Goal: Navigation & Orientation: Understand site structure

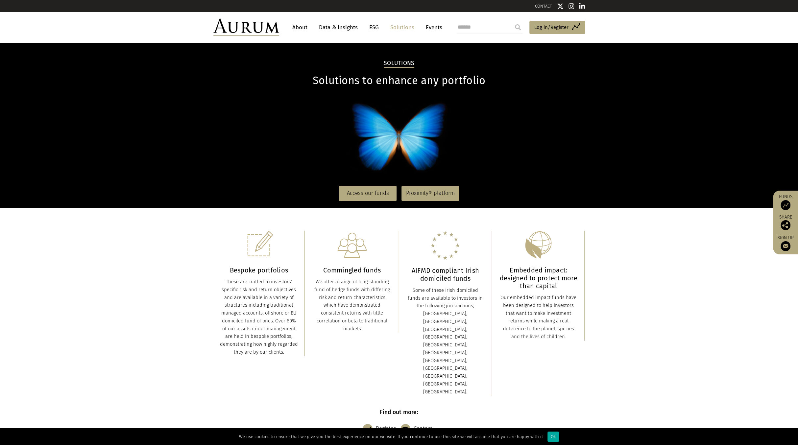
click at [346, 24] on link "Data & Insights" at bounding box center [338, 27] width 45 height 12
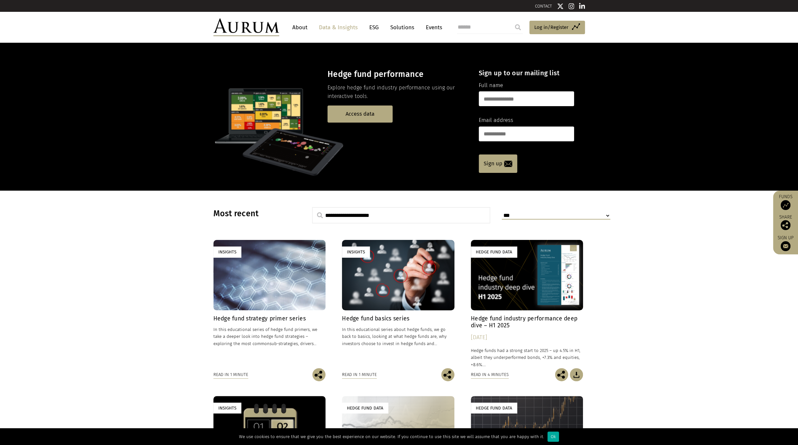
click at [296, 30] on link "About" at bounding box center [300, 27] width 22 height 12
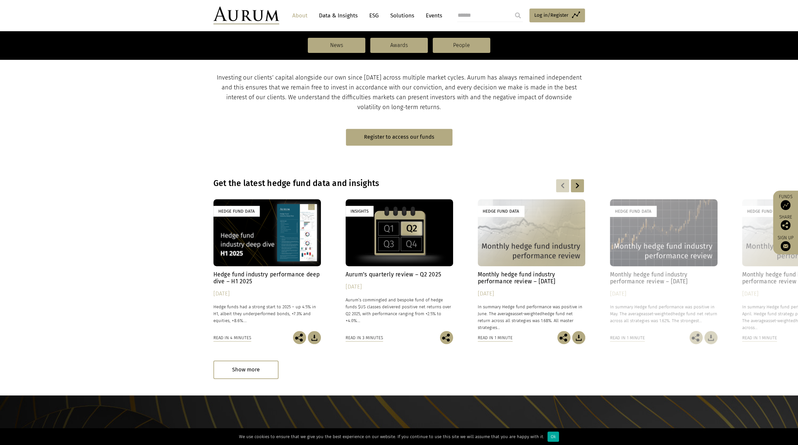
scroll to position [395, 0]
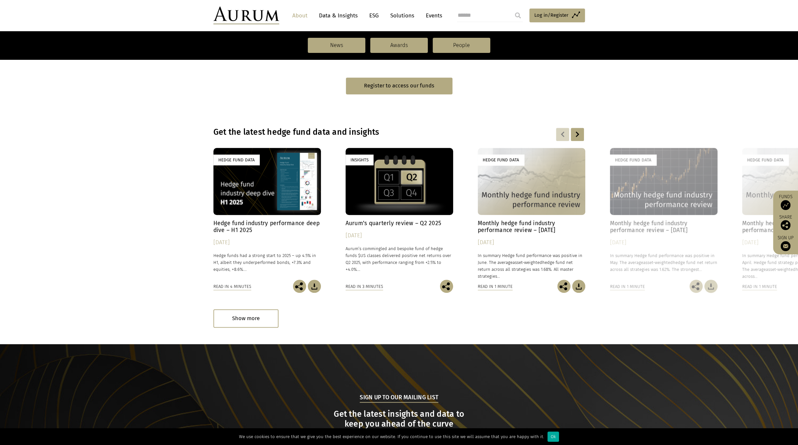
click at [408, 15] on link "Solutions" at bounding box center [402, 16] width 31 height 12
